Goal: Find contact information: Find contact information

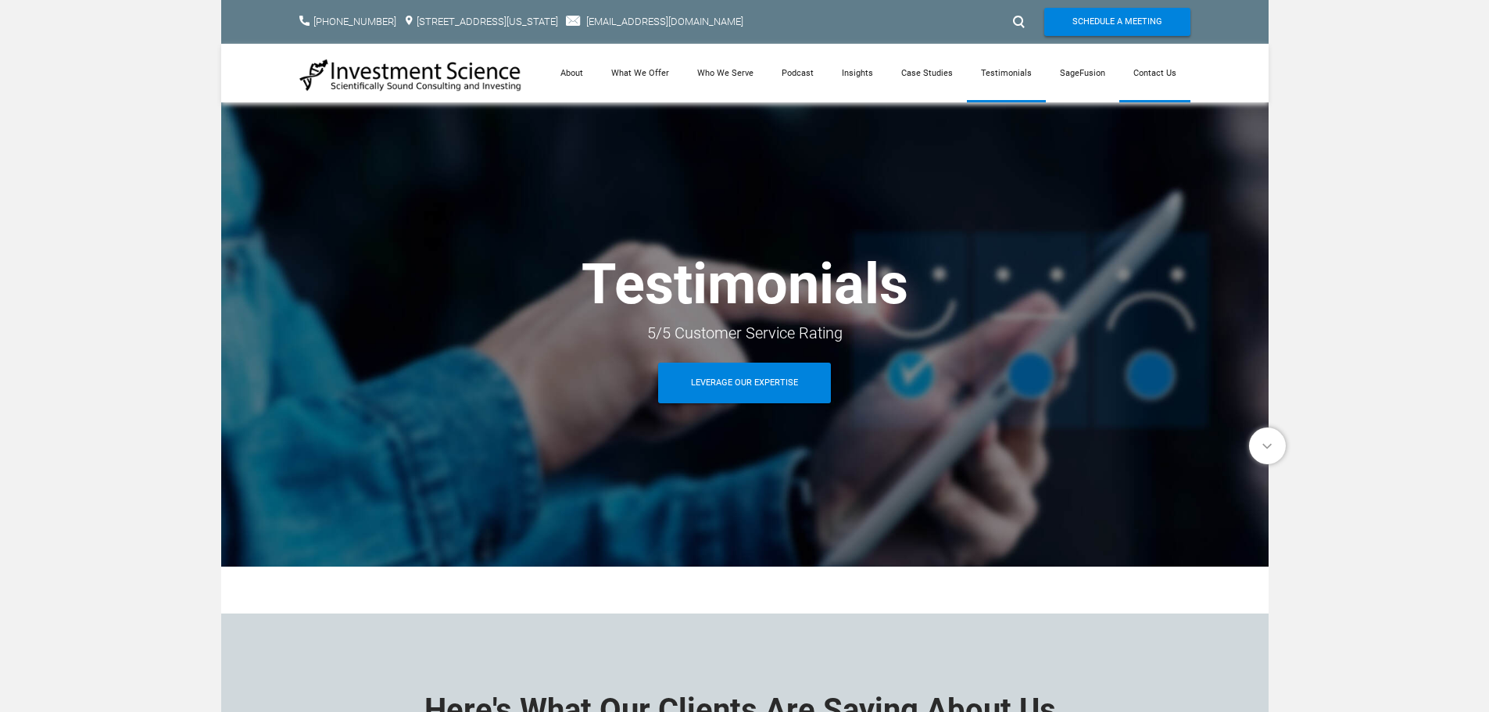
click at [1157, 70] on link "Contact Us" at bounding box center [1154, 73] width 71 height 59
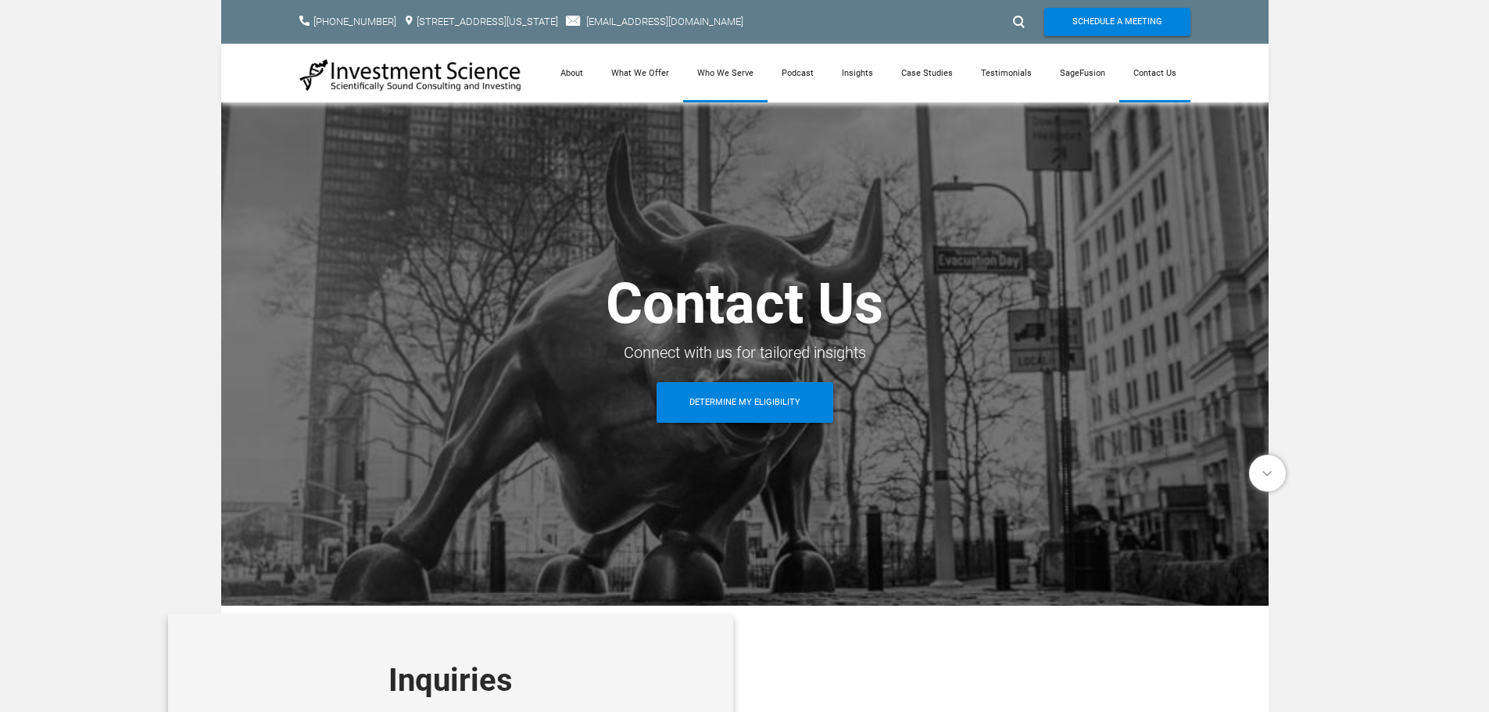
click at [731, 74] on link "Who We Serve" at bounding box center [725, 73] width 84 height 59
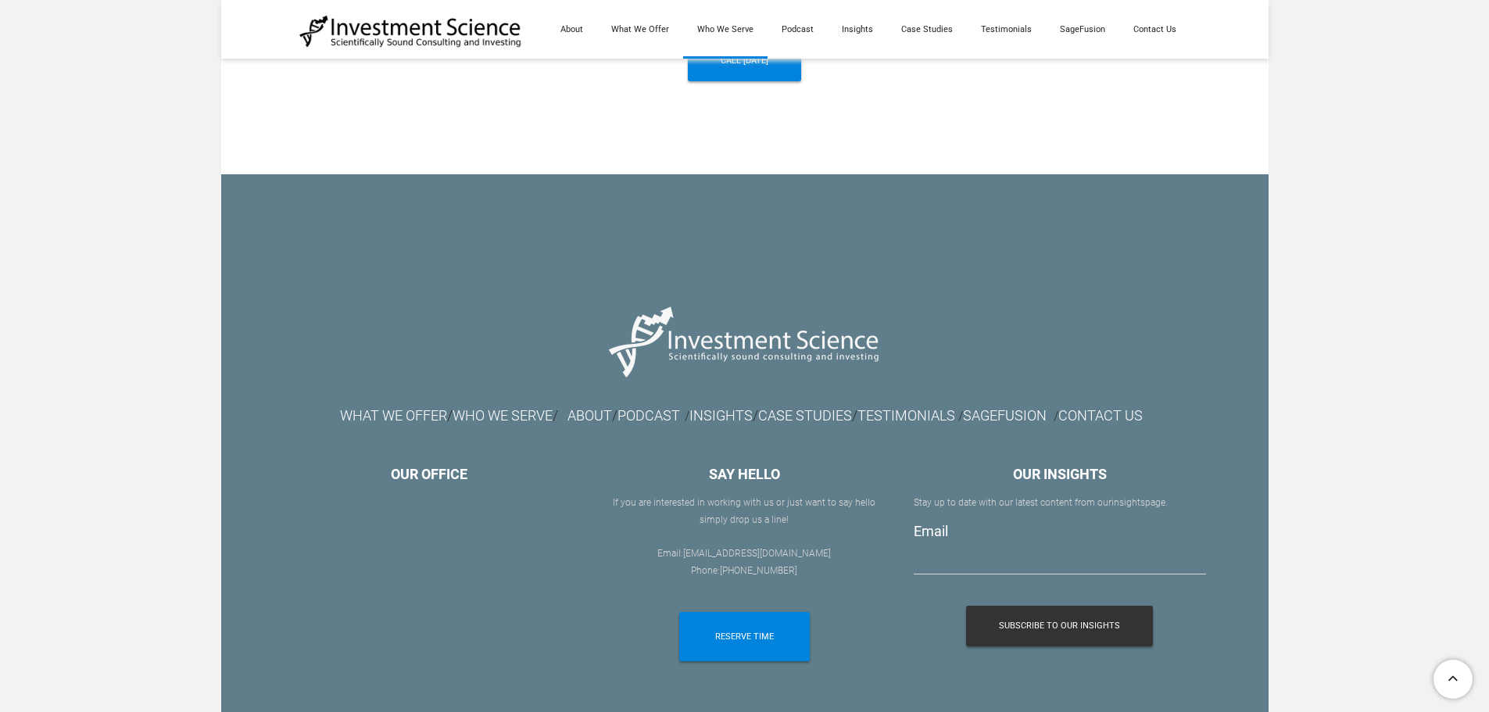
scroll to position [1719, 0]
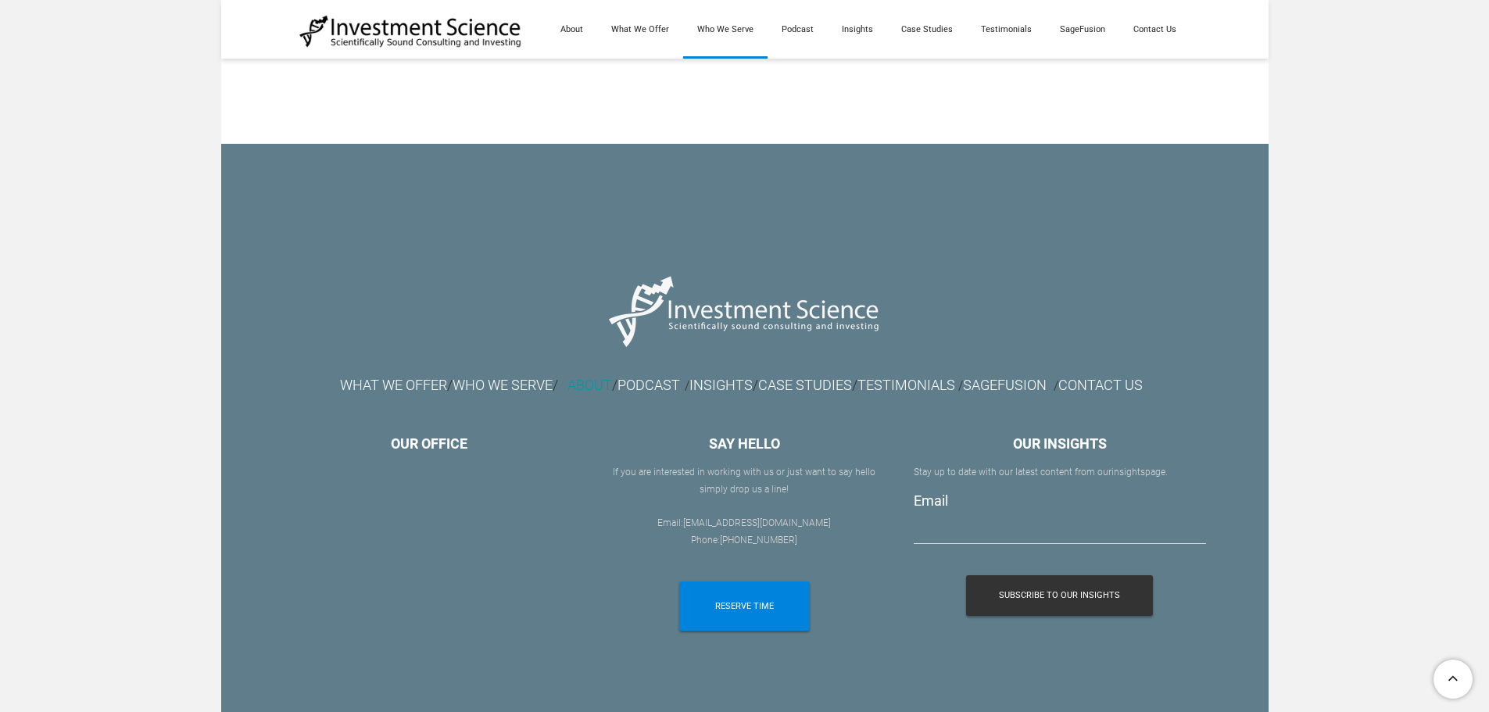
click at [567, 384] on link "ABOUT" at bounding box center [589, 385] width 45 height 16
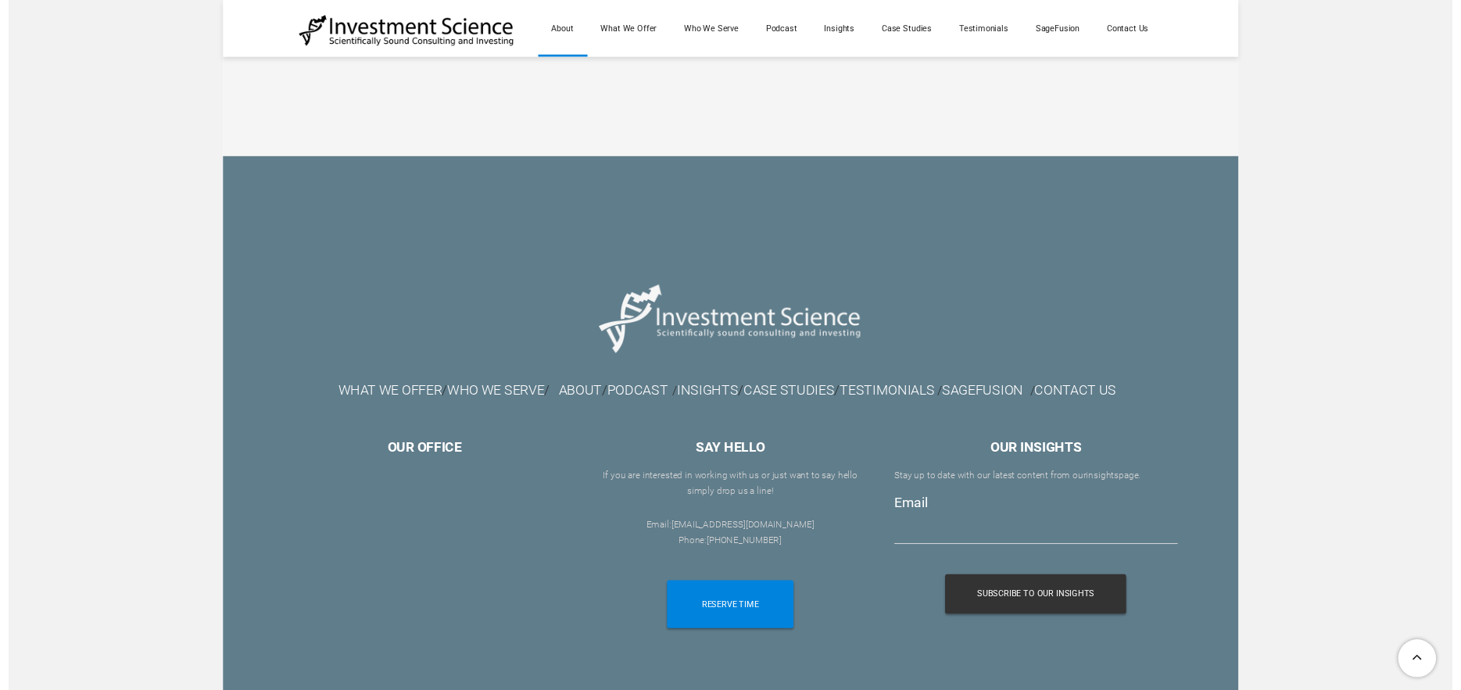
scroll to position [3711, 0]
